Goal: Task Accomplishment & Management: Use online tool/utility

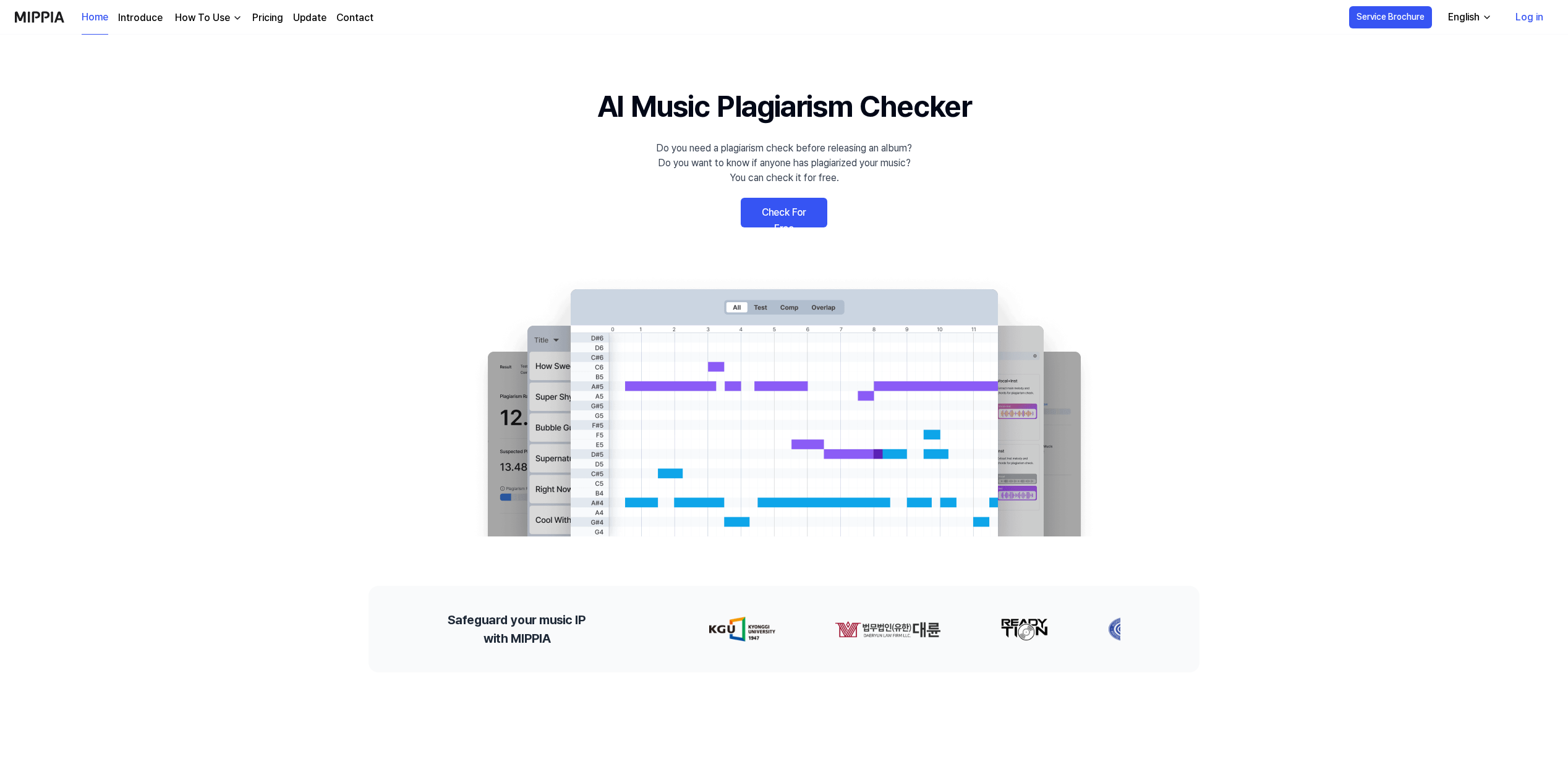
click at [781, 216] on link "Check For Free" at bounding box center [784, 212] width 86 height 29
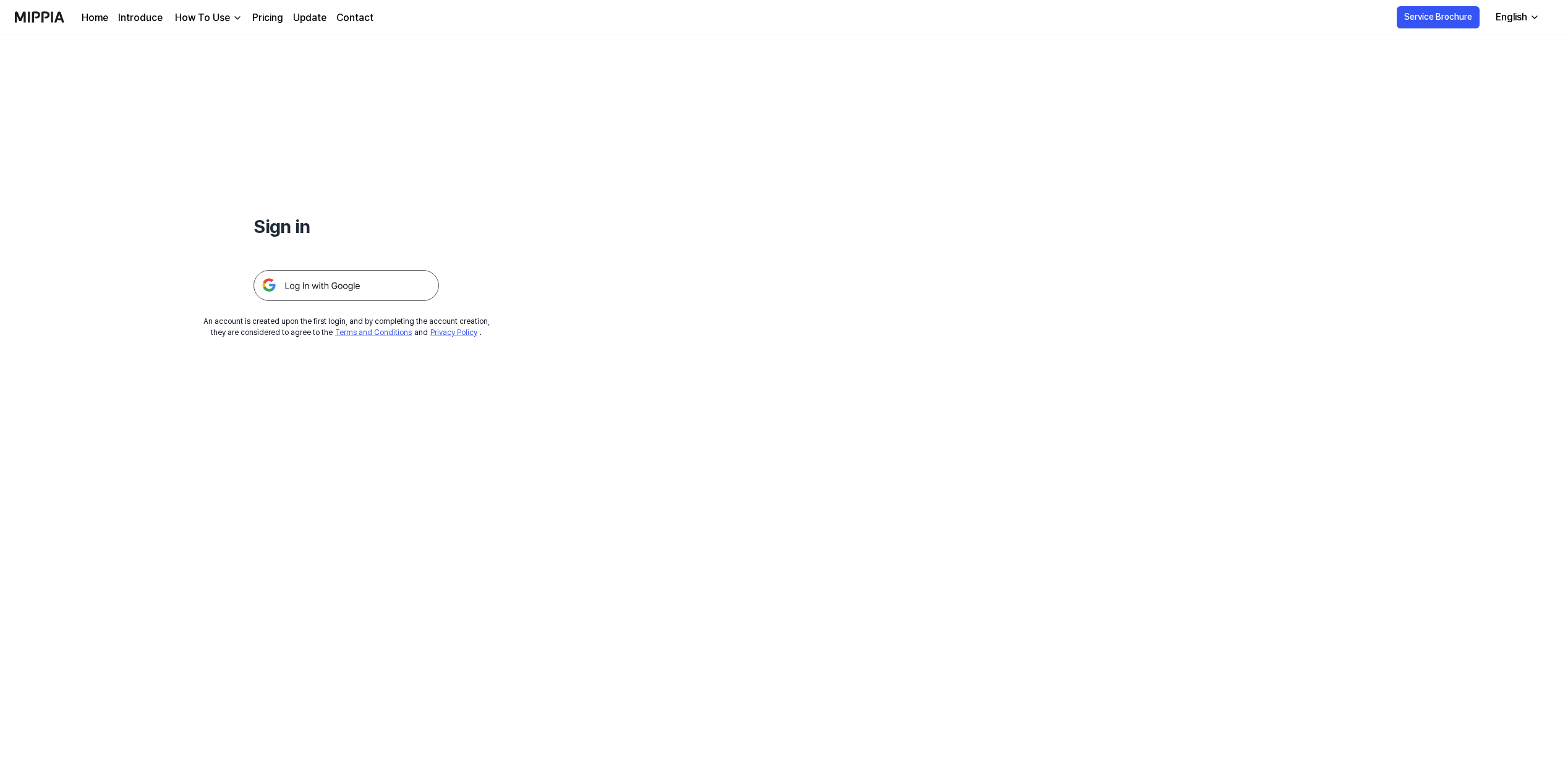
click at [353, 287] on img at bounding box center [346, 285] width 185 height 31
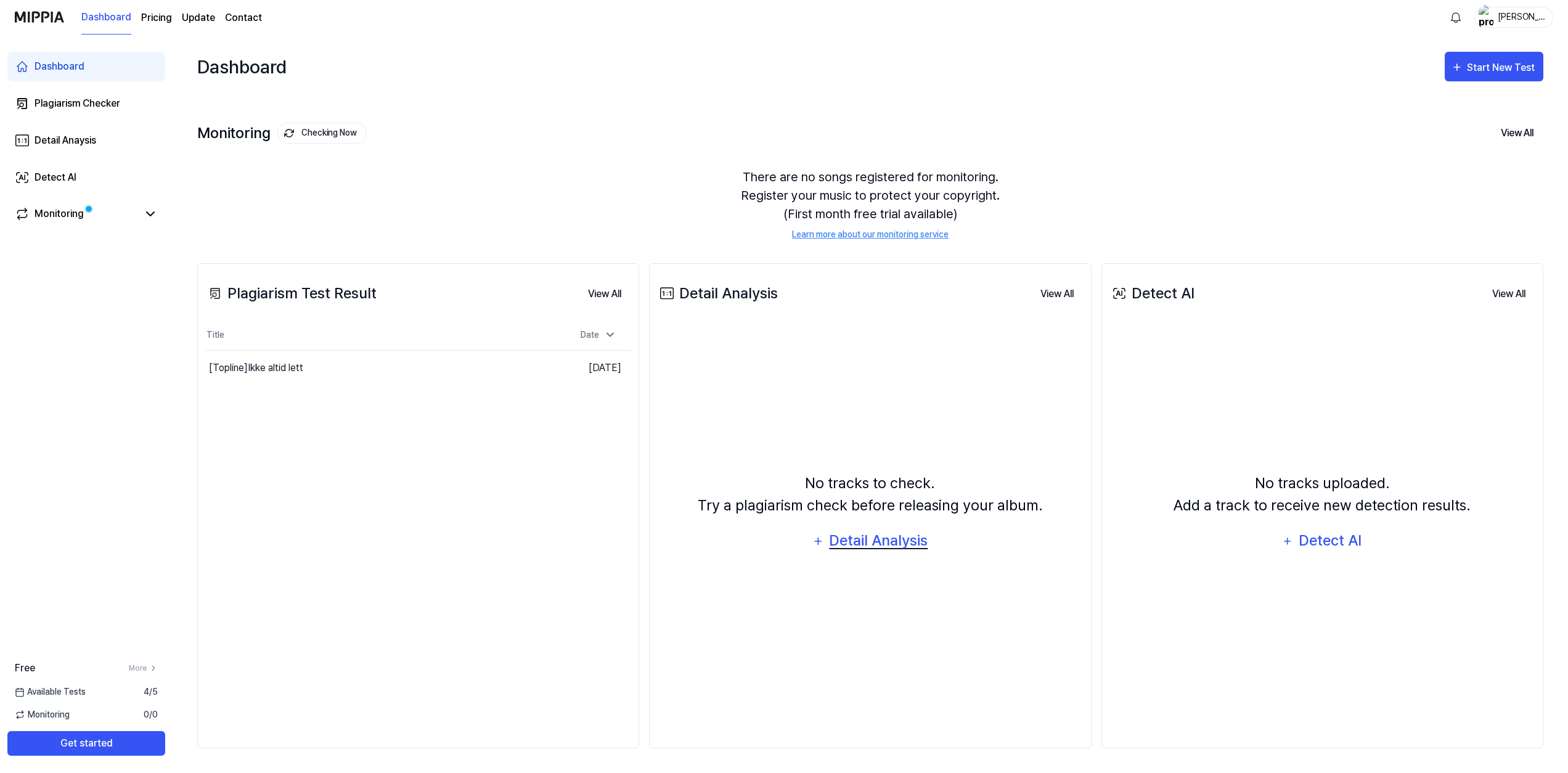
click at [845, 538] on div "Detail Analysis" at bounding box center [878, 540] width 101 height 23
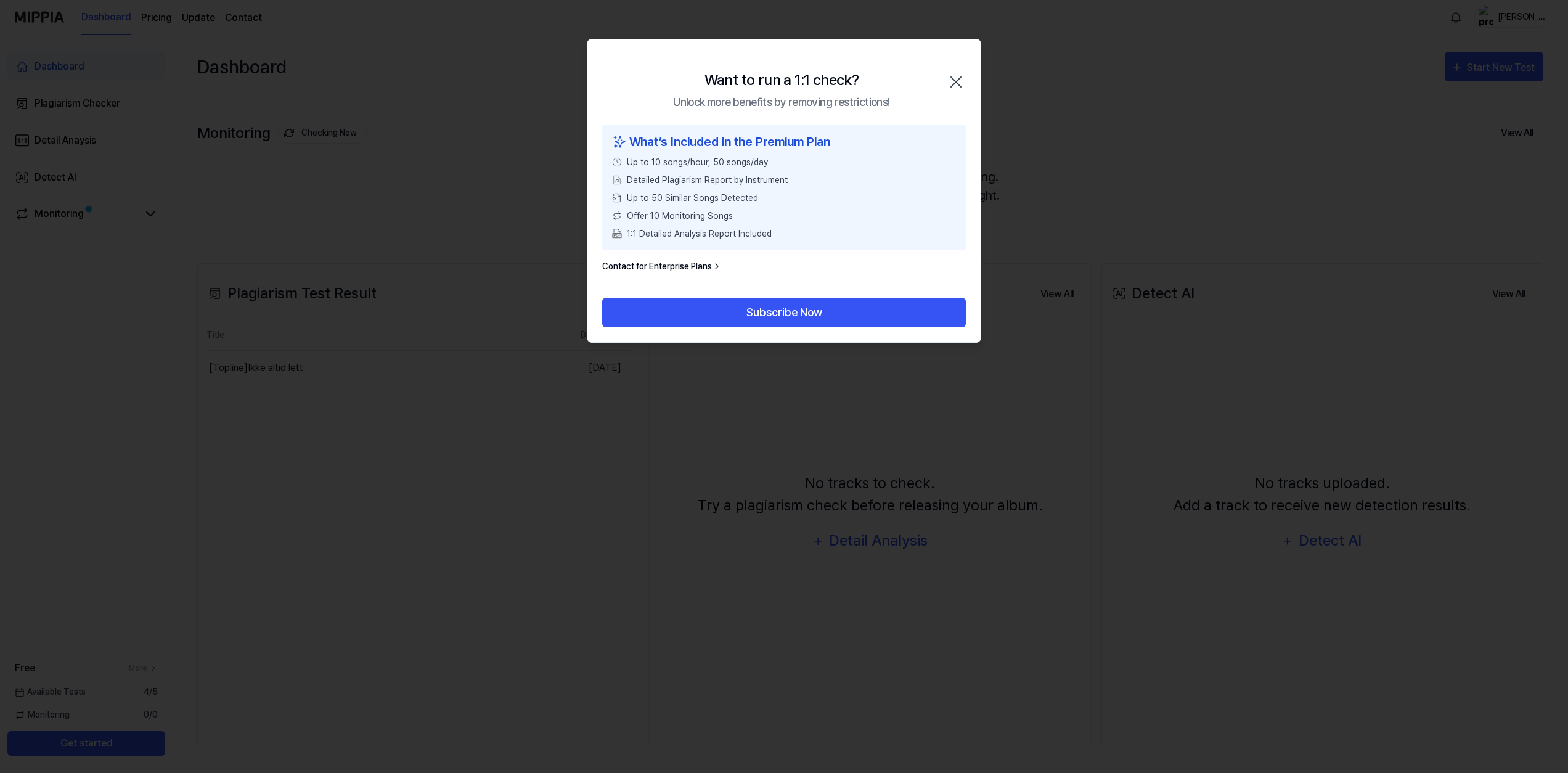
click at [952, 83] on icon "button" at bounding box center [956, 82] width 20 height 20
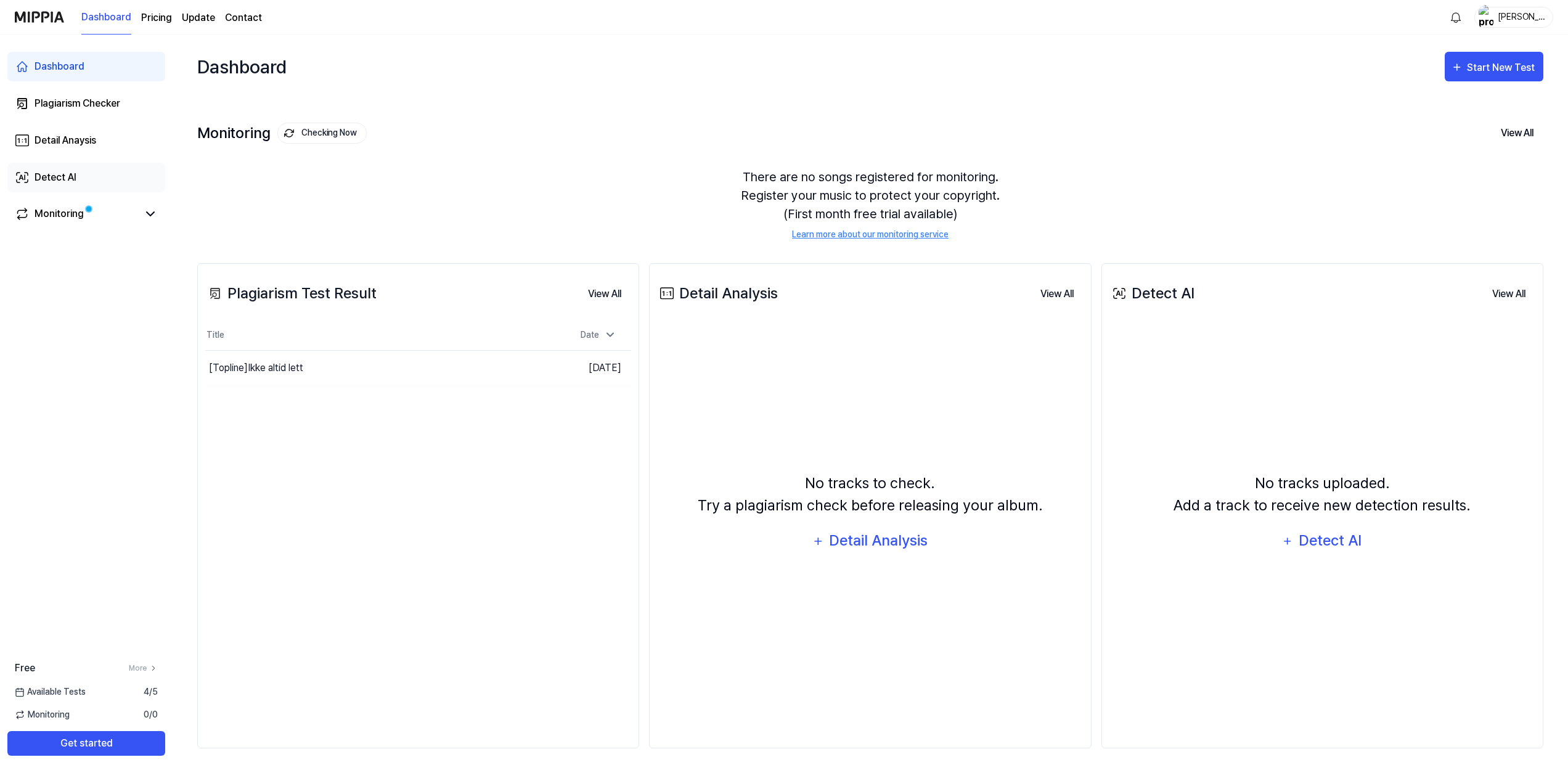
click at [56, 176] on div "Detect AI" at bounding box center [55, 177] width 42 height 15
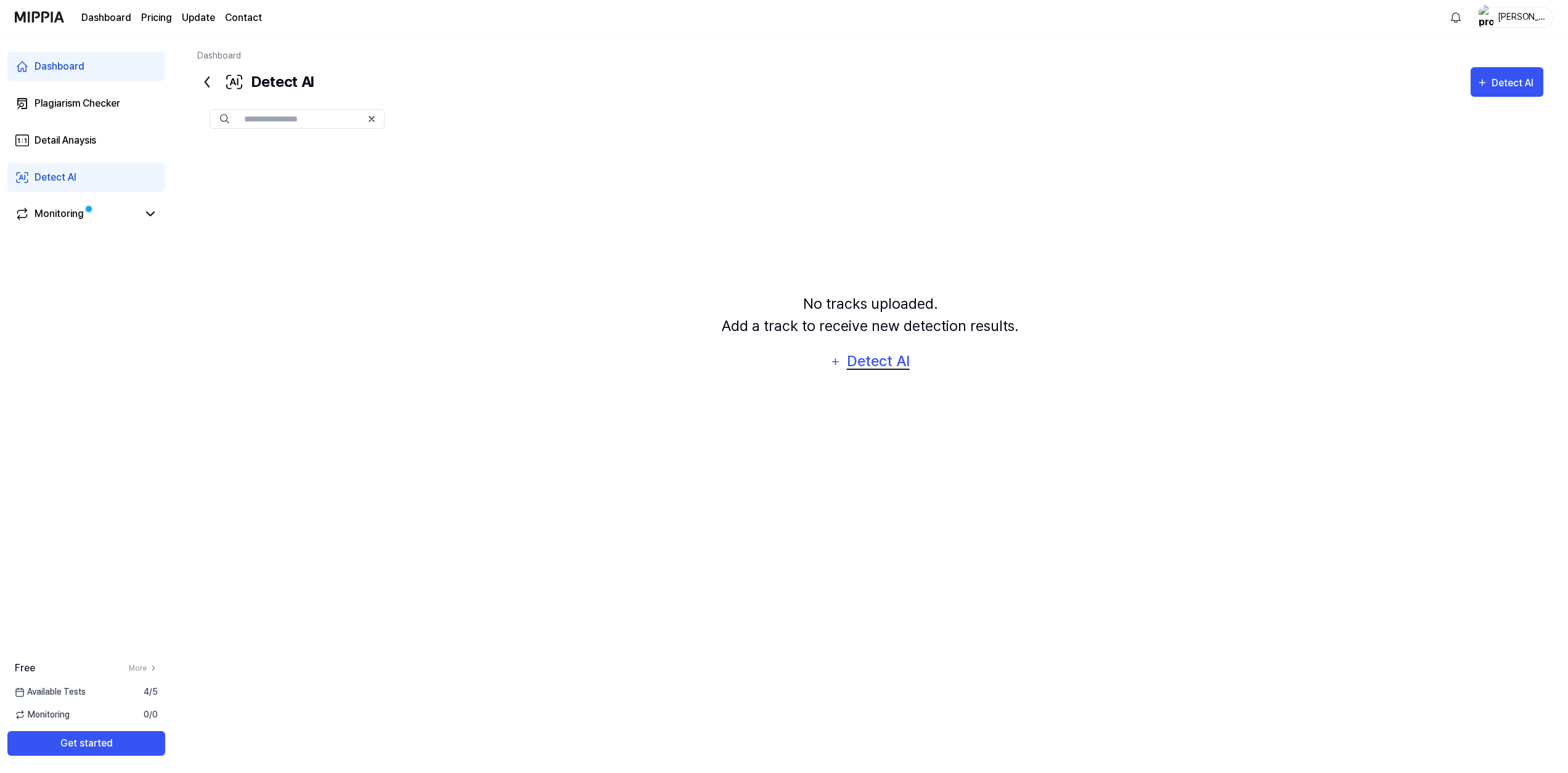
click at [872, 363] on div "Detect AI" at bounding box center [878, 360] width 66 height 23
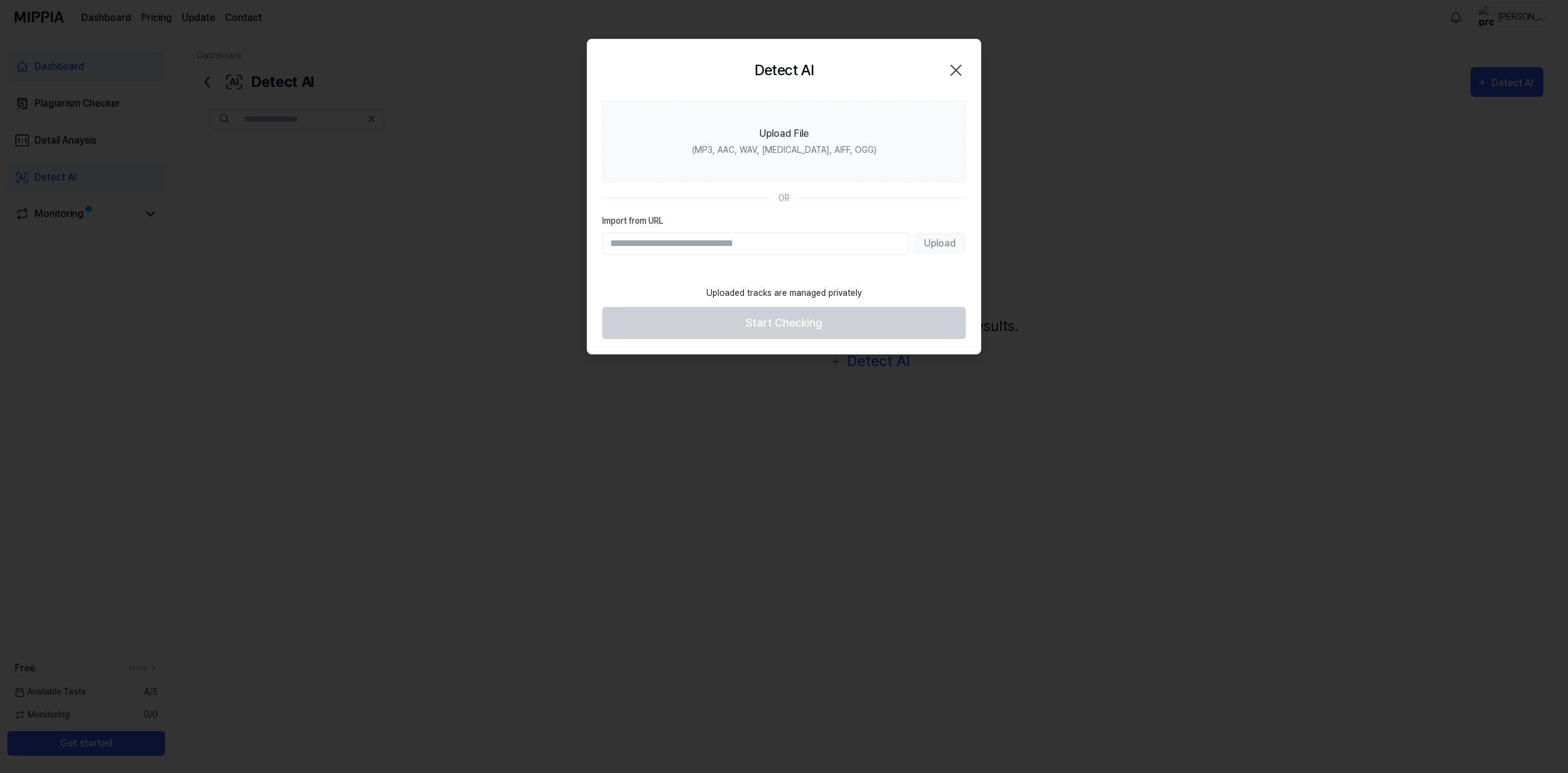
click at [955, 67] on icon "button" at bounding box center [956, 70] width 20 height 20
